Goal: Transaction & Acquisition: Purchase product/service

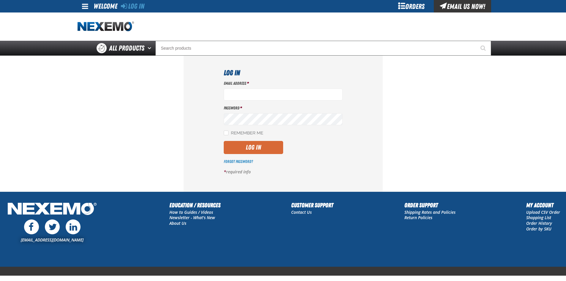
type input "sflanigan03@vtaig.com"
click at [253, 151] on button "Log In" at bounding box center [253, 147] width 59 height 13
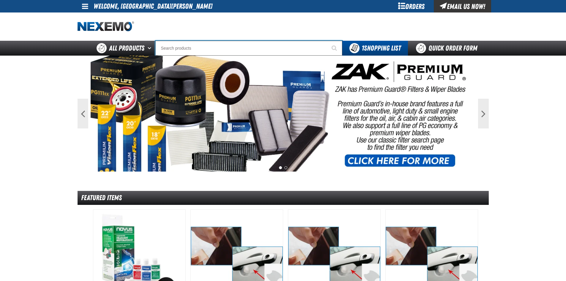
click at [295, 50] on input "Search" at bounding box center [248, 48] width 187 height 15
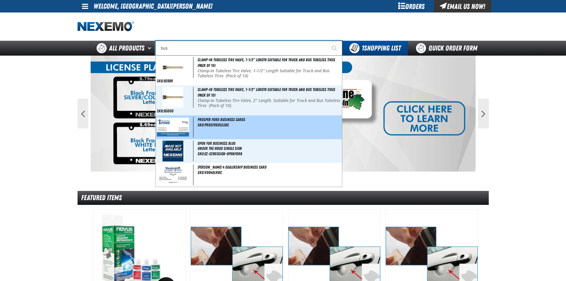
click at [276, 134] on div "Prosper Ford Business Cards SKU:ProsFordSlsBC" at bounding box center [249, 127] width 186 height 24
type input "Prosper Ford Business Cards"
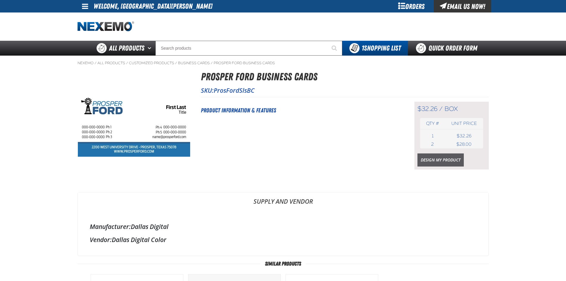
click at [433, 162] on link "Design My Product" at bounding box center [441, 159] width 46 height 13
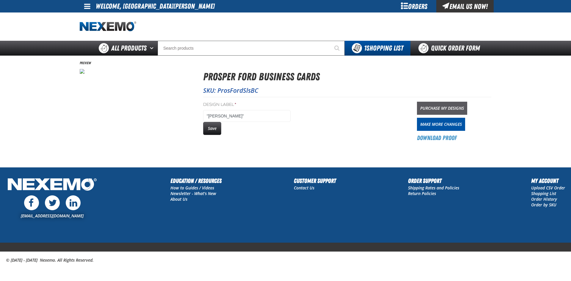
click at [432, 108] on link "Purchase My Designs" at bounding box center [442, 108] width 50 height 13
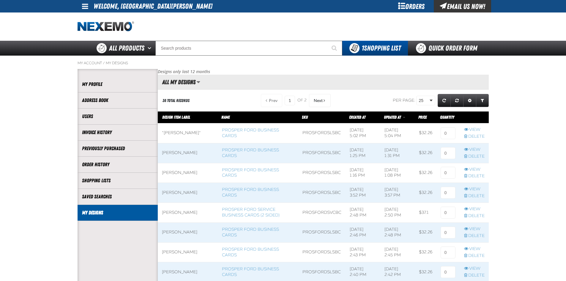
scroll to position [0, 0]
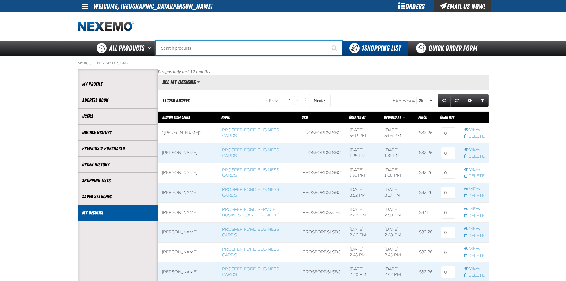
click at [217, 47] on input "Search" at bounding box center [248, 48] width 187 height 15
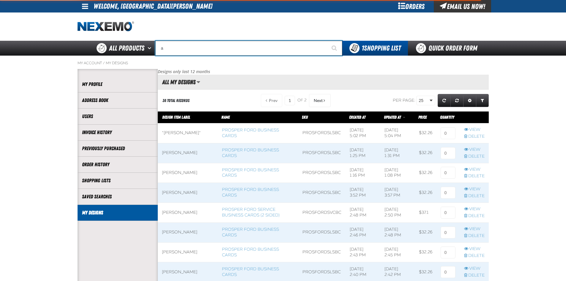
type input "al"
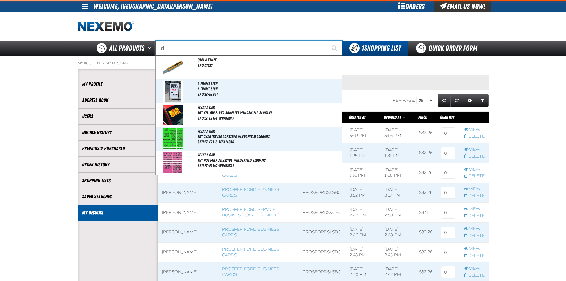
type input "alL ELECT."
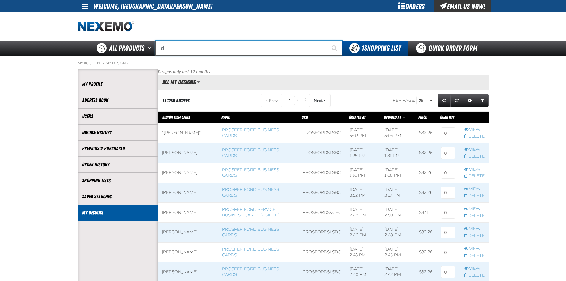
type input "a"
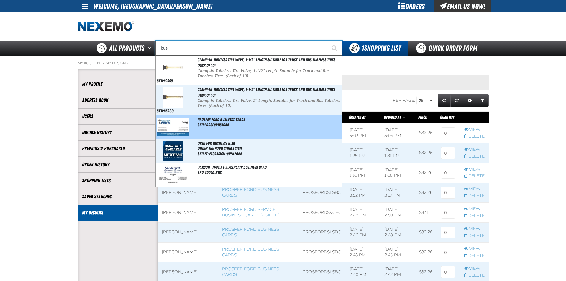
click at [187, 123] on img at bounding box center [173, 127] width 32 height 18
type input "Prosper Ford Business Cards"
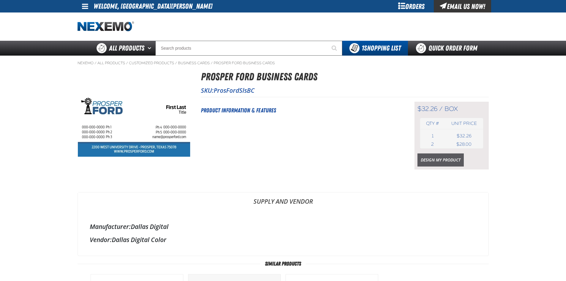
click at [427, 162] on link "Design My Product" at bounding box center [441, 159] width 46 height 13
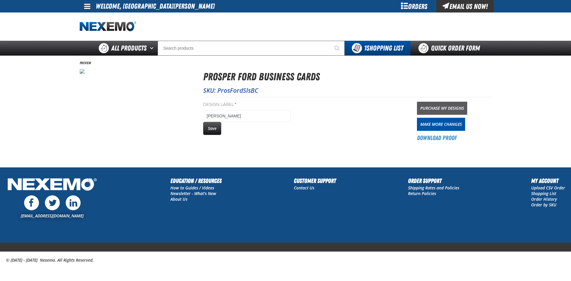
click at [425, 112] on link "Purchase My Designs" at bounding box center [442, 108] width 50 height 13
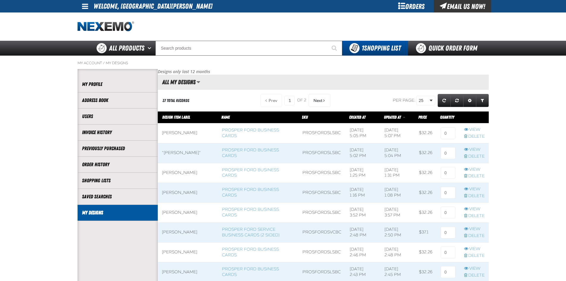
scroll to position [0, 0]
click at [447, 136] on input at bounding box center [448, 133] width 15 height 12
type input "1"
click at [444, 152] on input at bounding box center [448, 153] width 15 height 12
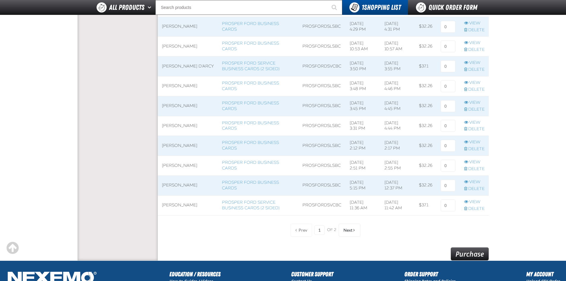
scroll to position [476, 0]
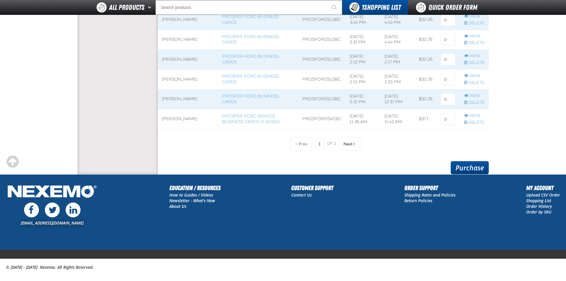
type input "1"
click at [454, 169] on link "Purchase" at bounding box center [470, 167] width 38 height 13
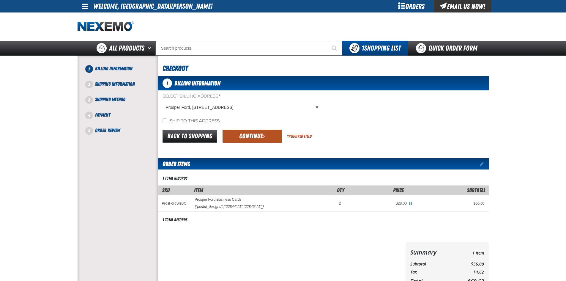
click at [238, 141] on button "Continue" at bounding box center [252, 136] width 59 height 13
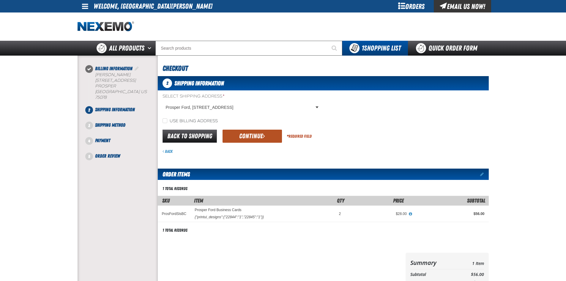
click at [240, 138] on button "Continue" at bounding box center [252, 136] width 59 height 13
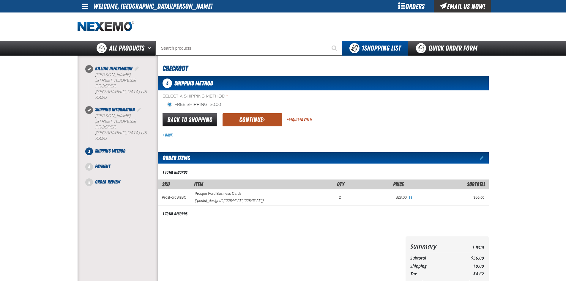
click at [233, 119] on button "Continue" at bounding box center [252, 119] width 59 height 13
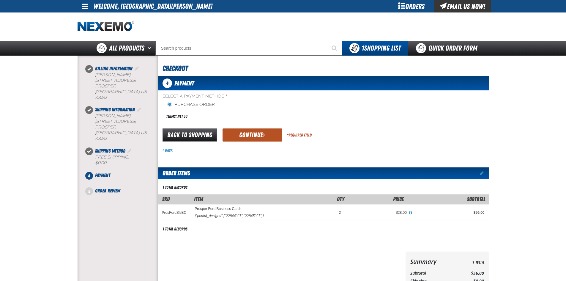
click at [235, 139] on button "Continue" at bounding box center [252, 134] width 59 height 13
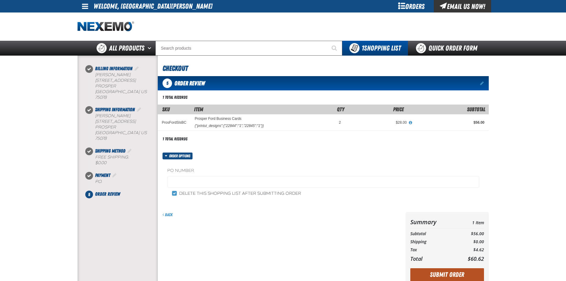
click at [463, 275] on button "Submit Order" at bounding box center [448, 274] width 74 height 13
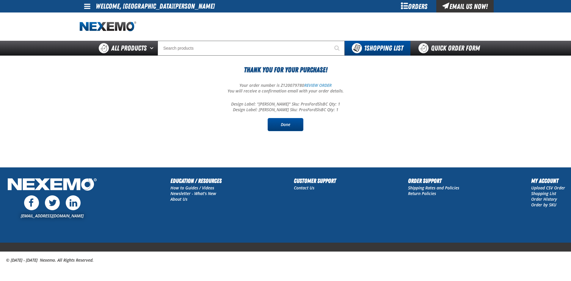
click at [285, 126] on link "Done" at bounding box center [286, 124] width 36 height 13
